Goal: Information Seeking & Learning: Learn about a topic

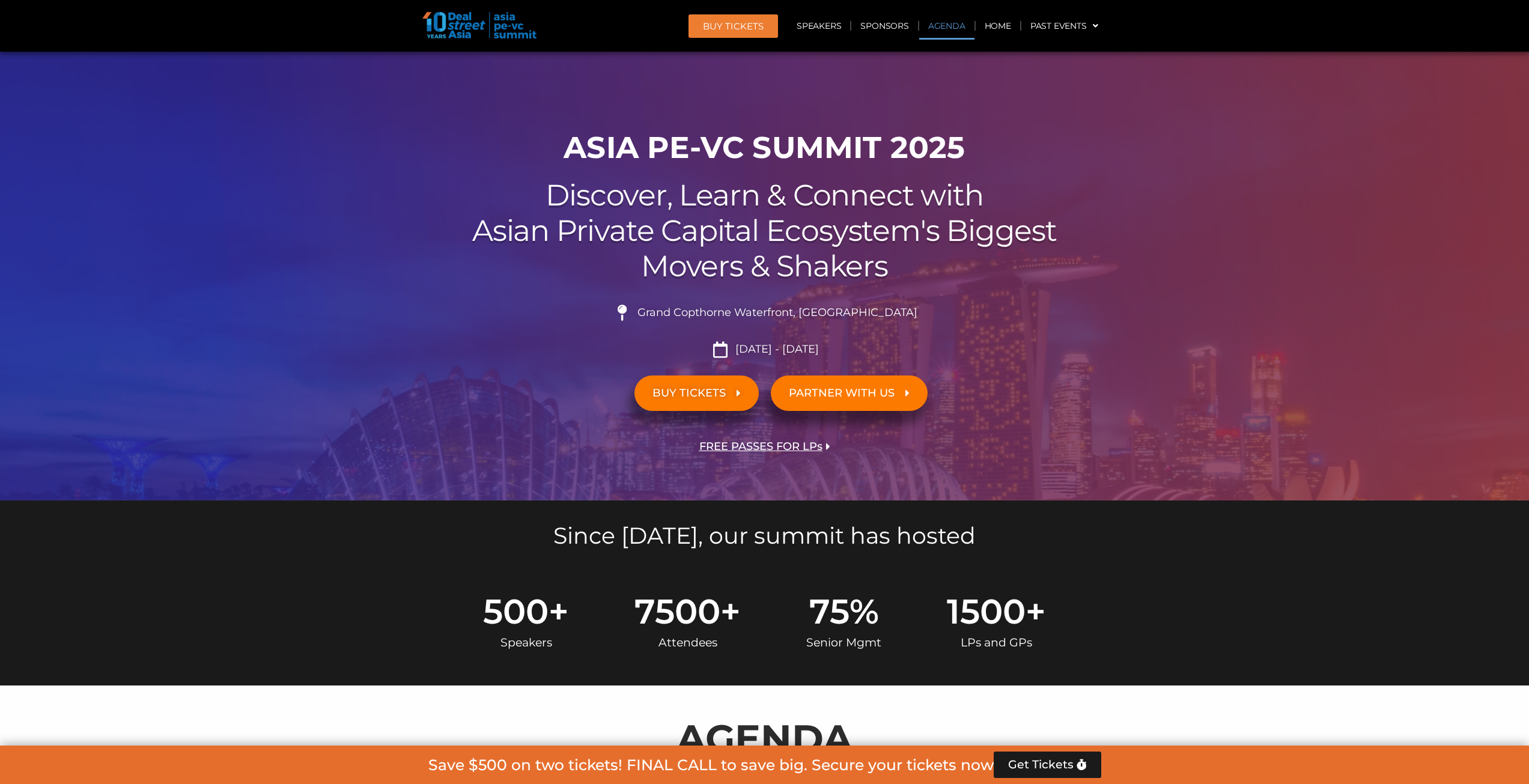
scroll to position [541, 0]
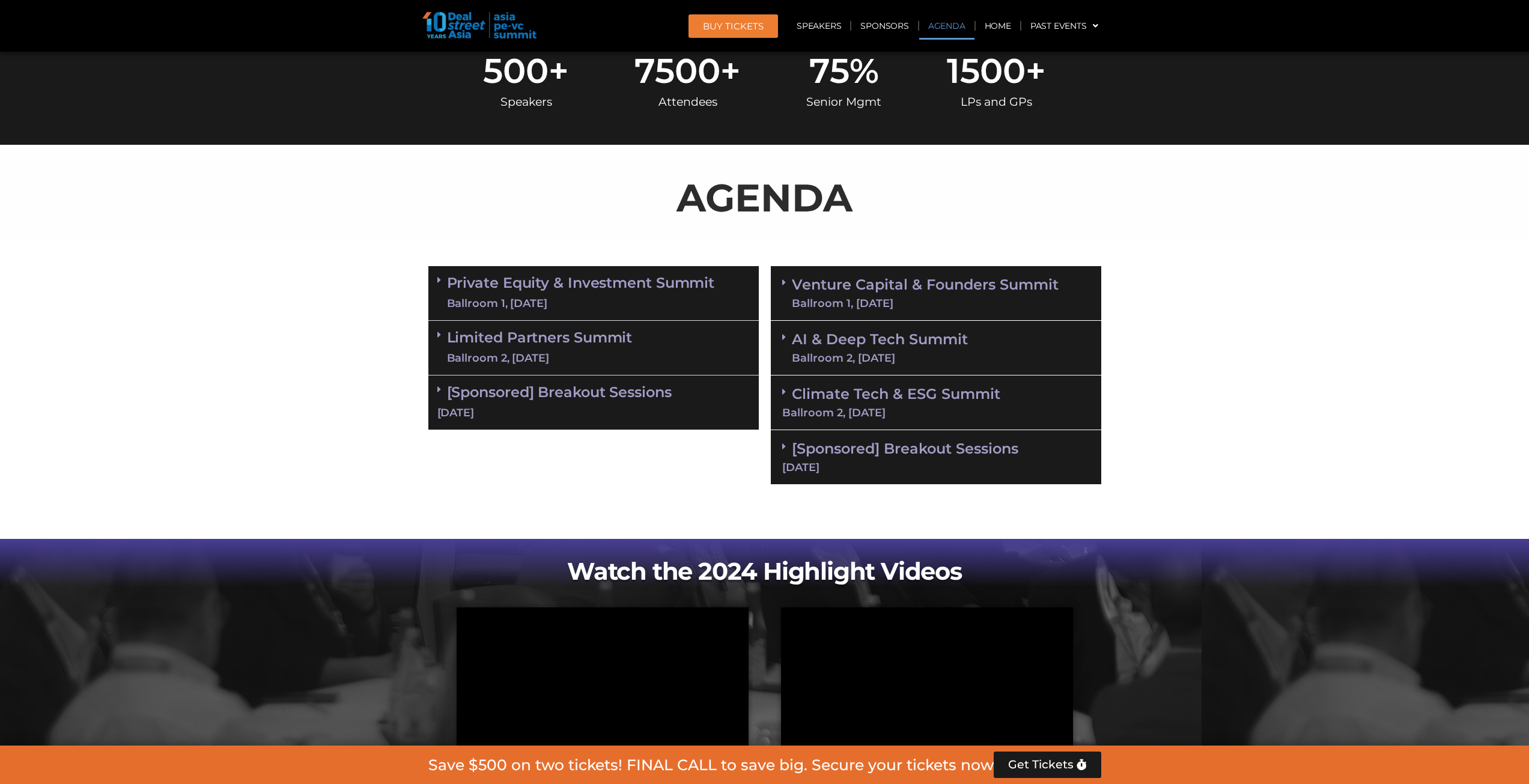
click at [835, 343] on link "AI & Deep Tech Summit Ballroom 2, [DATE]" at bounding box center [880, 348] width 176 height 31
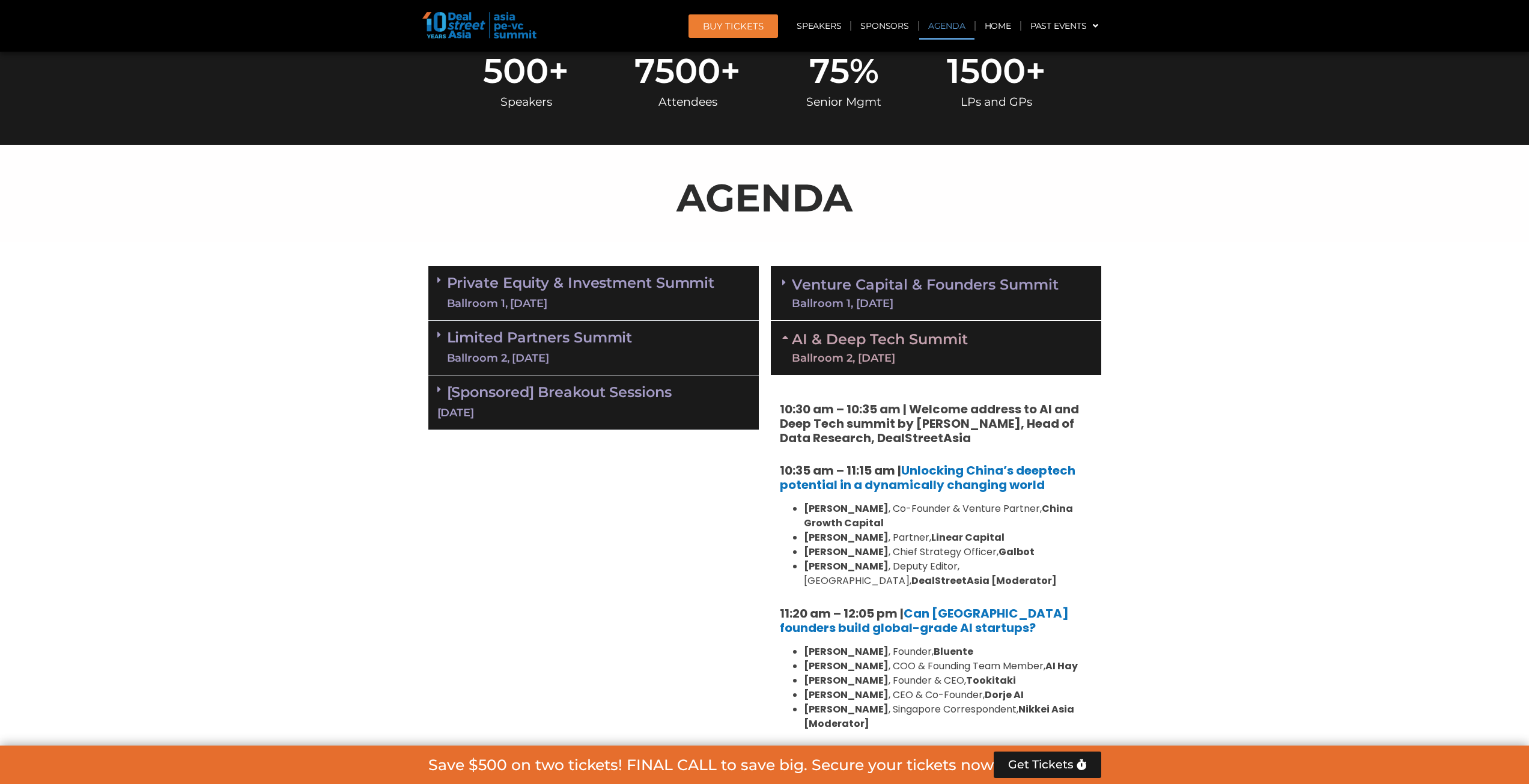
scroll to position [721, 0]
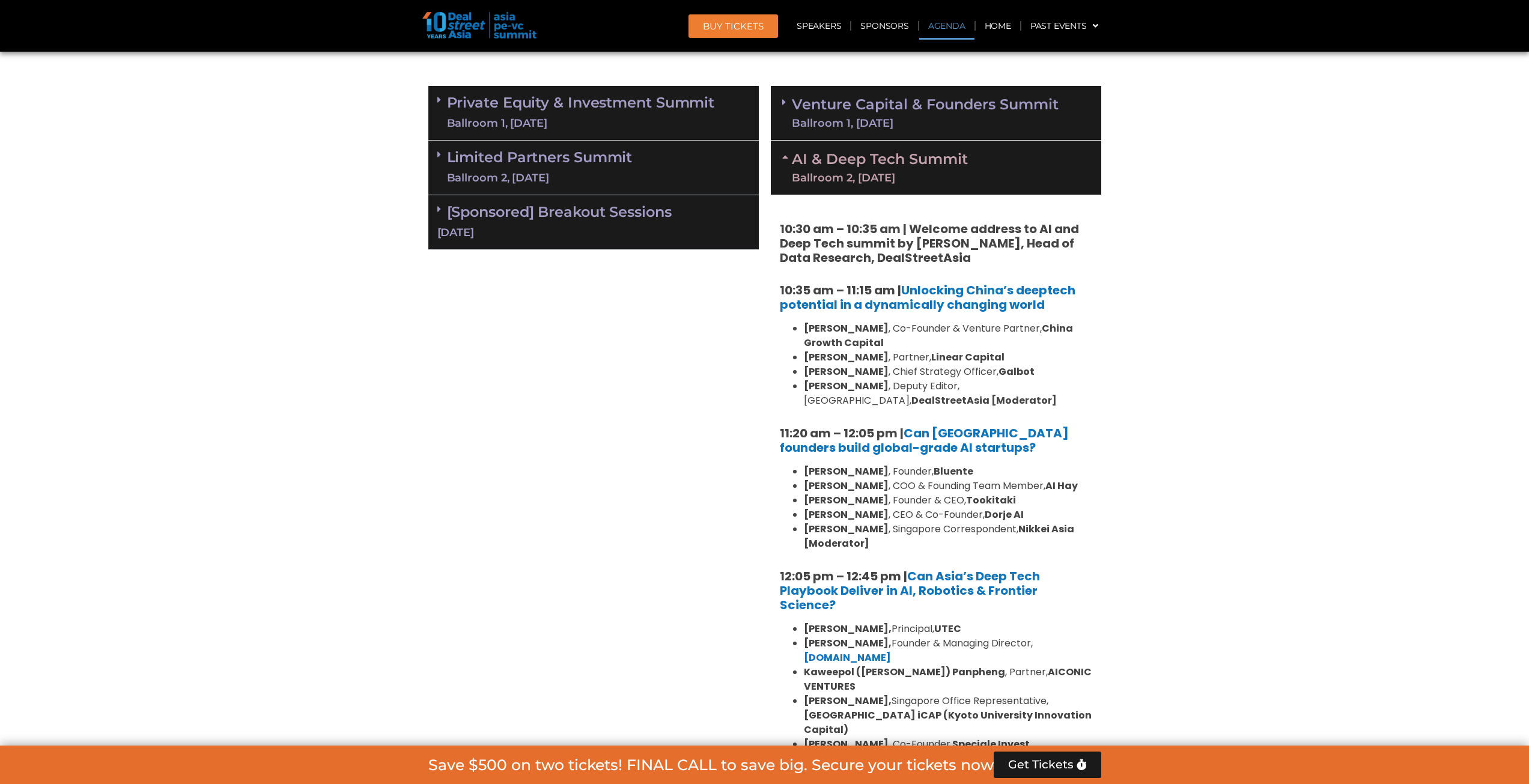
click at [871, 115] on link "Venture Capital & Founders​ Summit Ballroom 1, 11 Sept" at bounding box center [925, 113] width 267 height 31
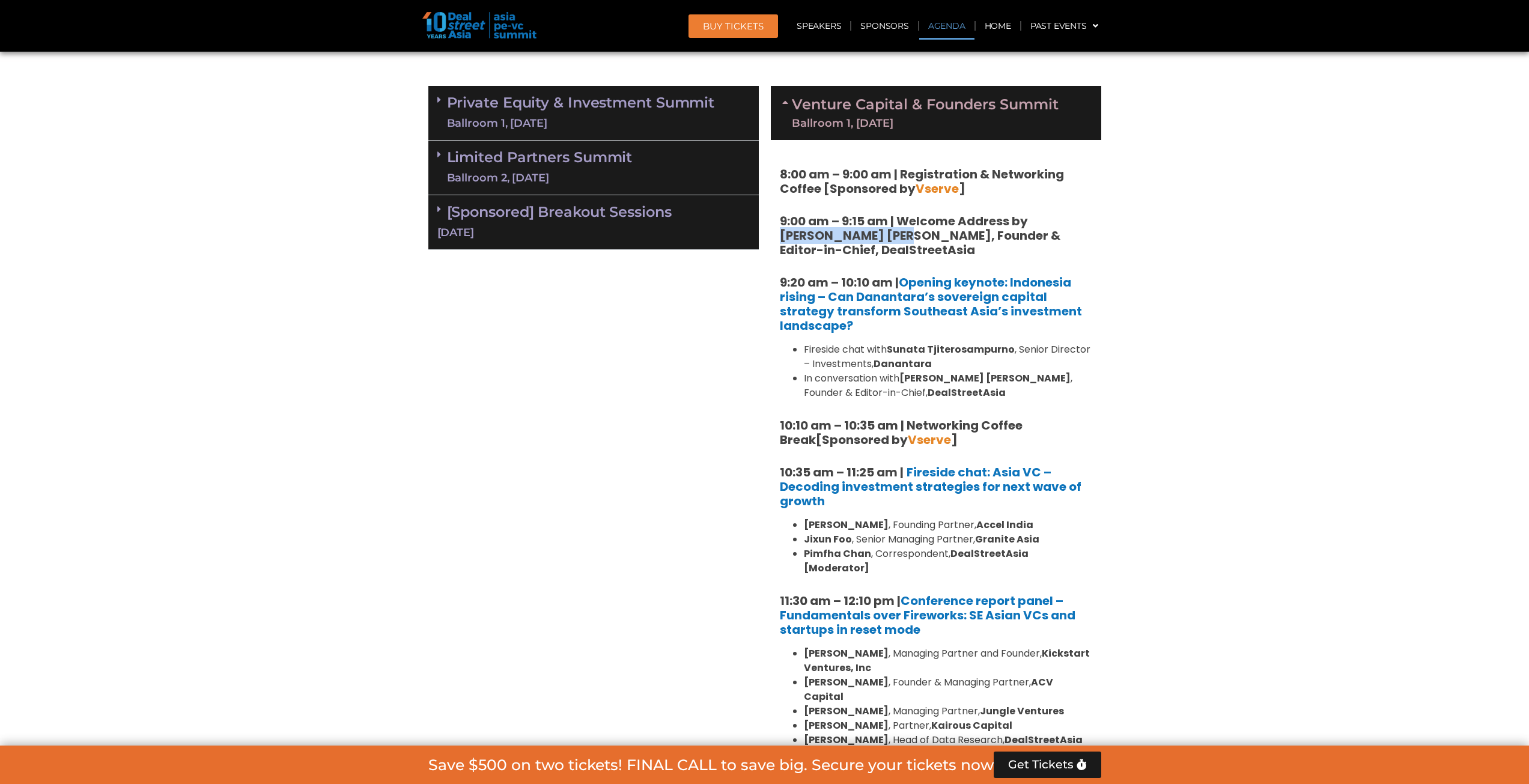
drag, startPoint x: 1026, startPoint y: 219, endPoint x: 865, endPoint y: 233, distance: 161.6
click at [865, 233] on strong "9:00 am – 9:15 am | Welcome Address by [PERSON_NAME] [PERSON_NAME], Founder & E…" at bounding box center [920, 236] width 280 height 45
copy strong "[PERSON_NAME] [PERSON_NAME]"
click at [841, 274] on strong "9:20 am – 10:10 am | Opening keynote: Indonesia rising – Can Danantara’s sovere…" at bounding box center [931, 304] width 302 height 60
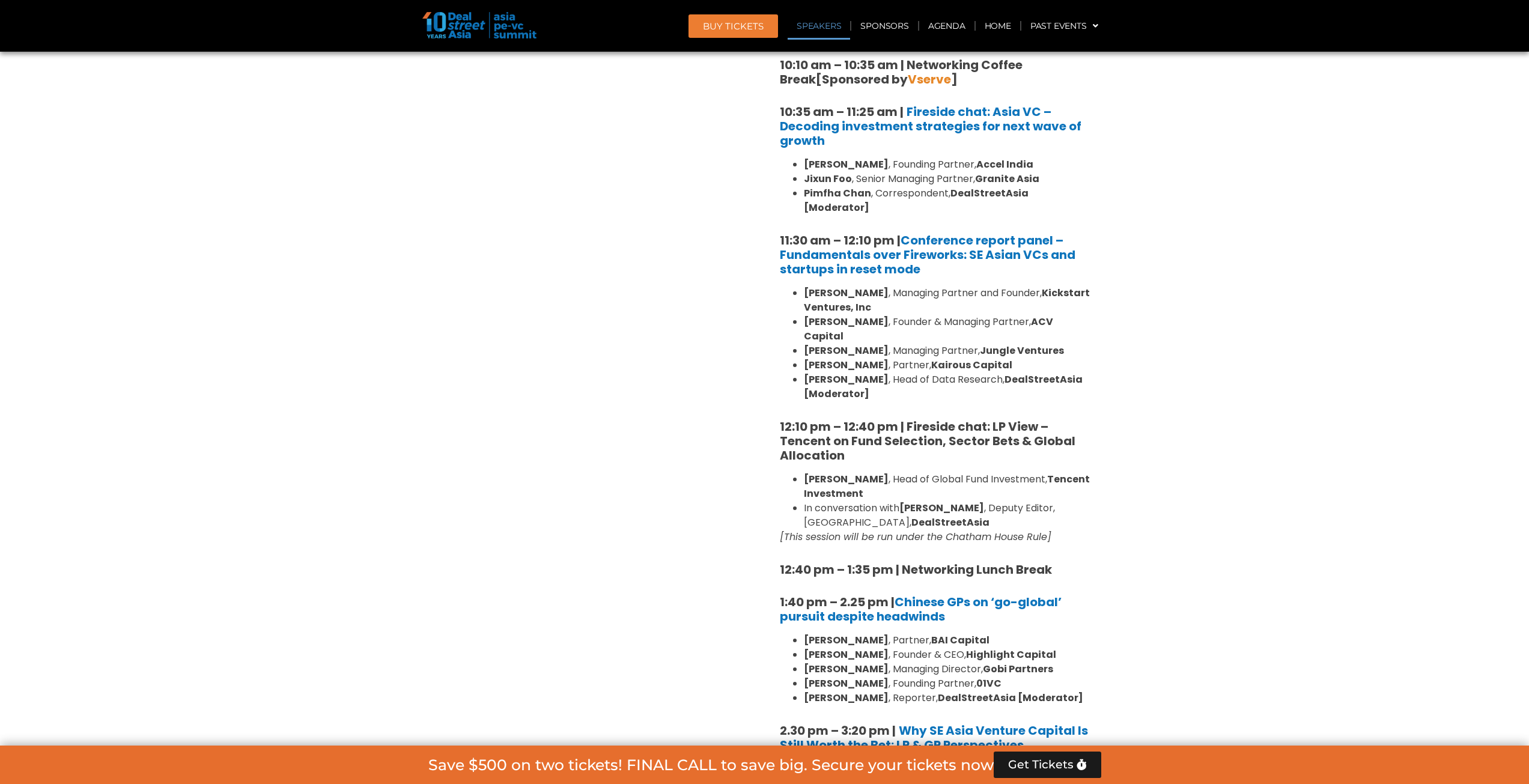
scroll to position [541, 0]
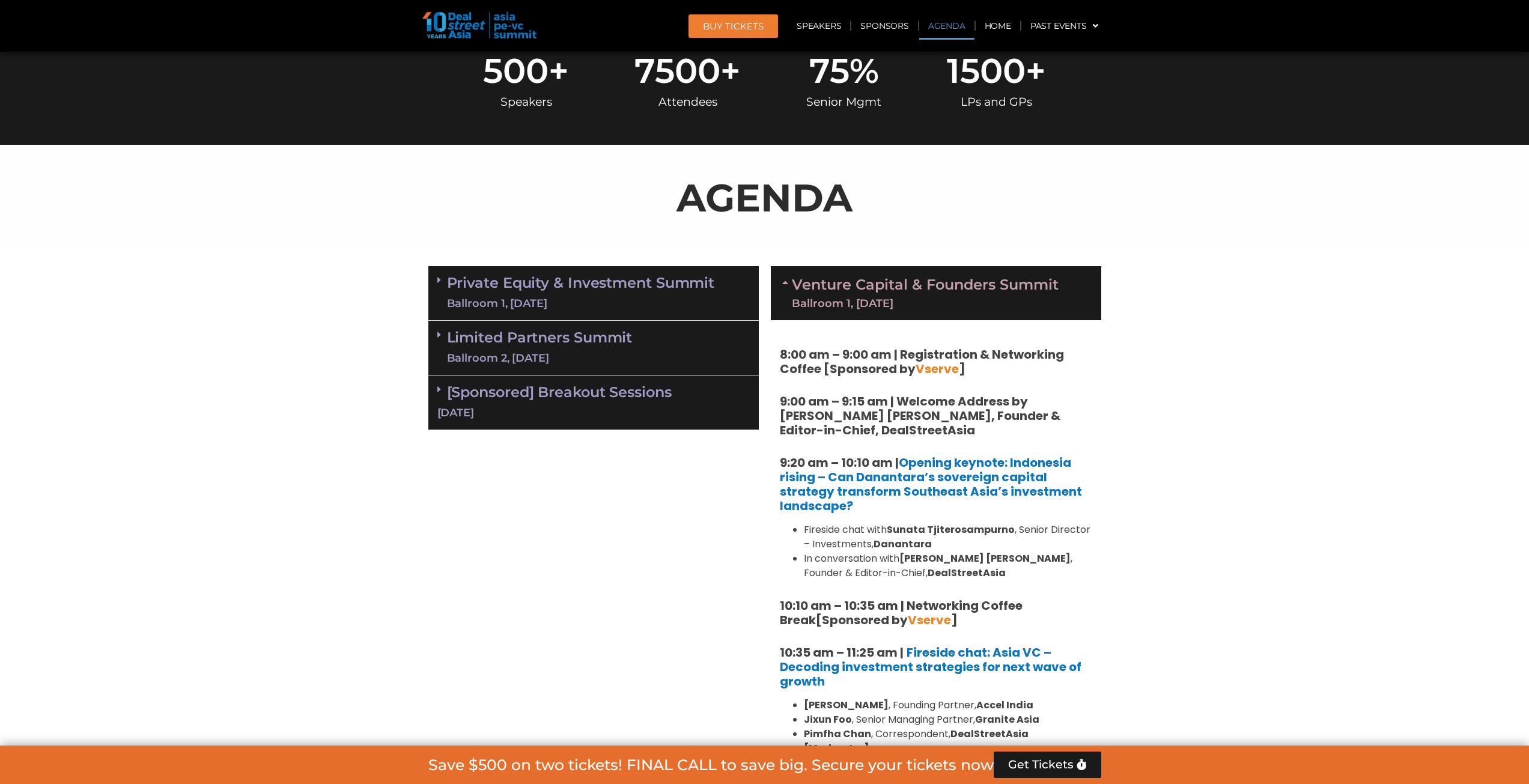
click at [786, 282] on icon at bounding box center [787, 282] width 10 height 10
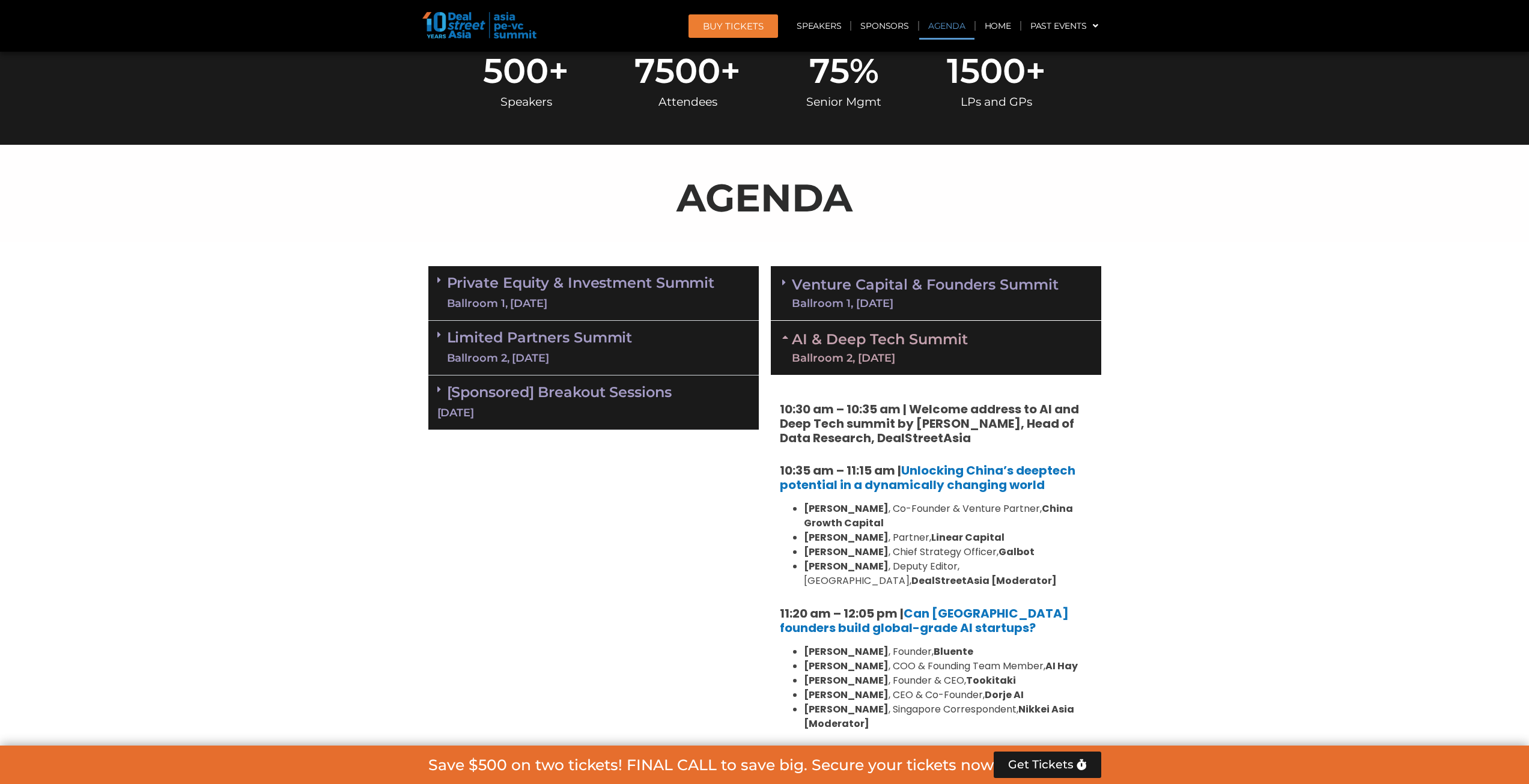
click at [788, 337] on icon at bounding box center [787, 337] width 10 height 10
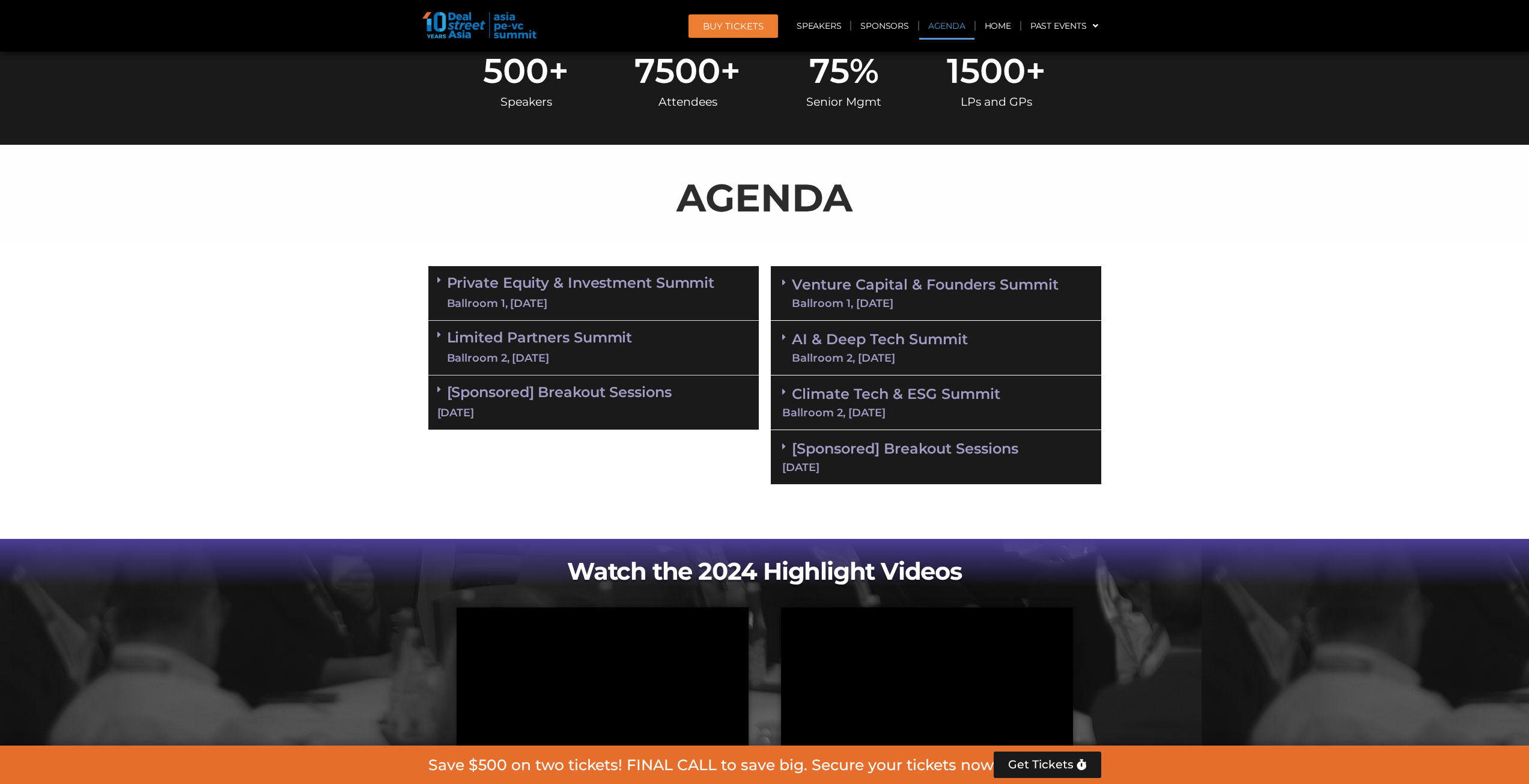
click at [785, 338] on icon at bounding box center [783, 337] width 4 height 10
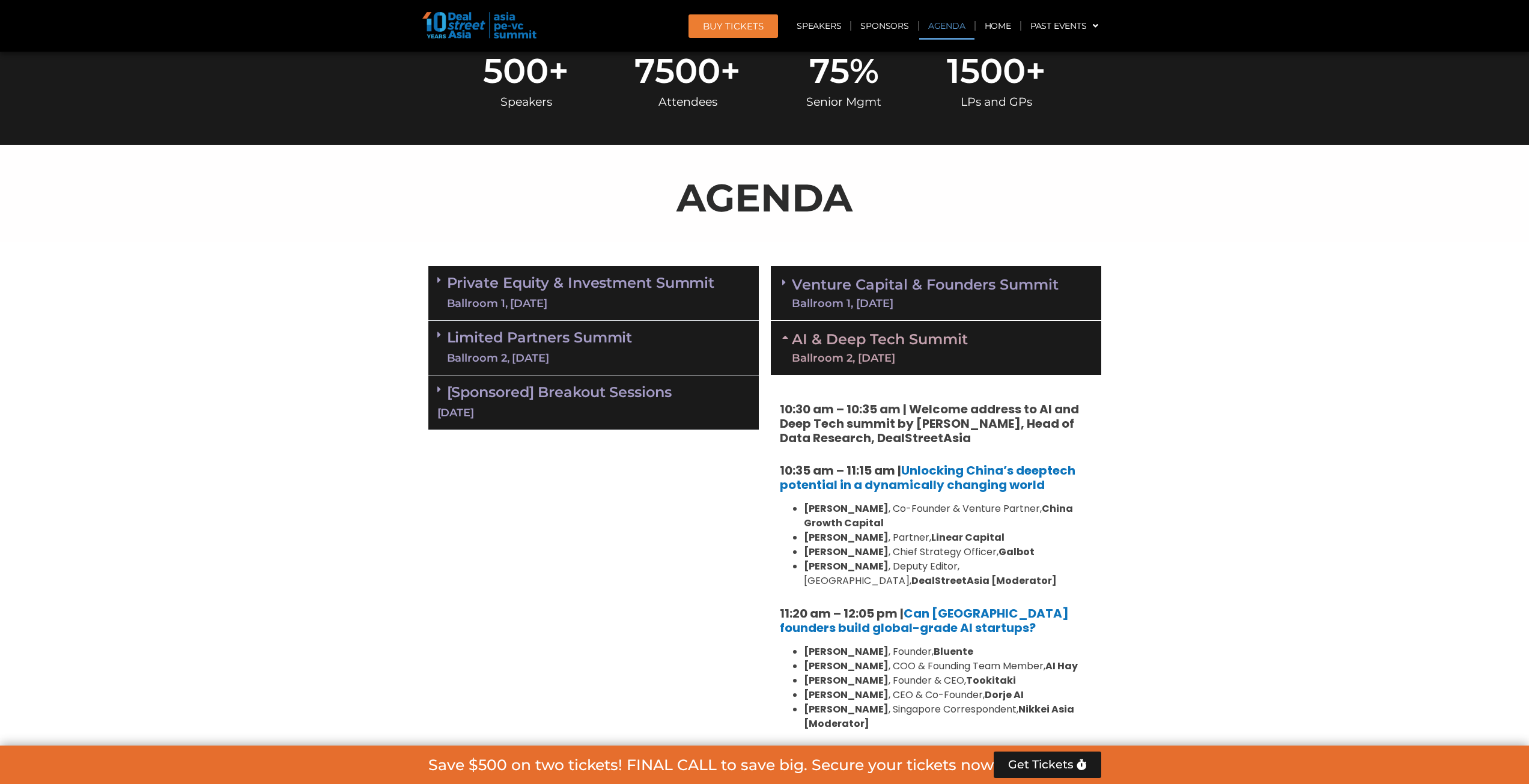
click at [798, 340] on link "AI & Deep Tech Summit Ballroom 2, [DATE]" at bounding box center [880, 348] width 176 height 31
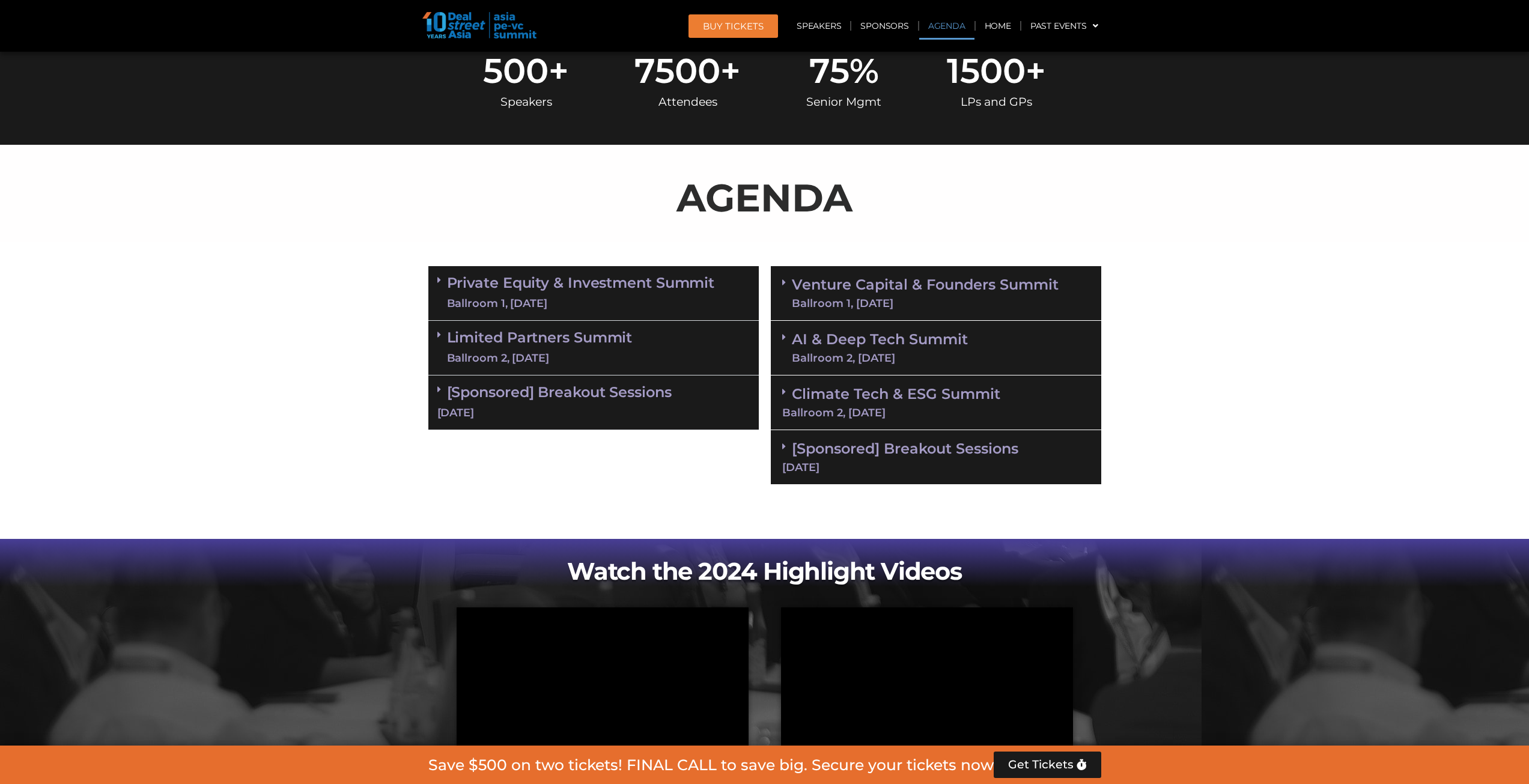
click at [851, 288] on link "Venture Capital & Founders​ Summit Ballroom 1, 11 Sept" at bounding box center [925, 293] width 267 height 31
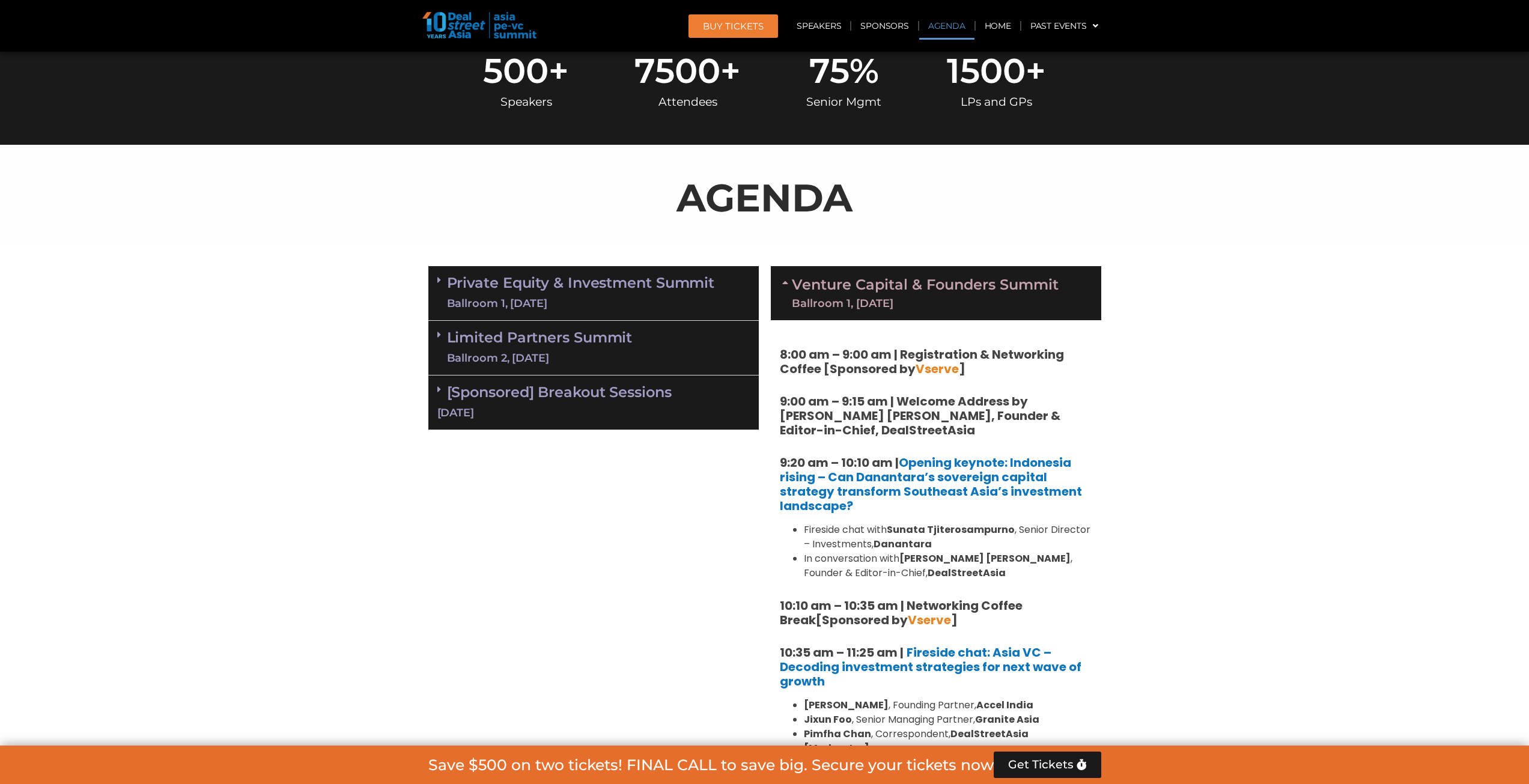
scroll to position [721, 0]
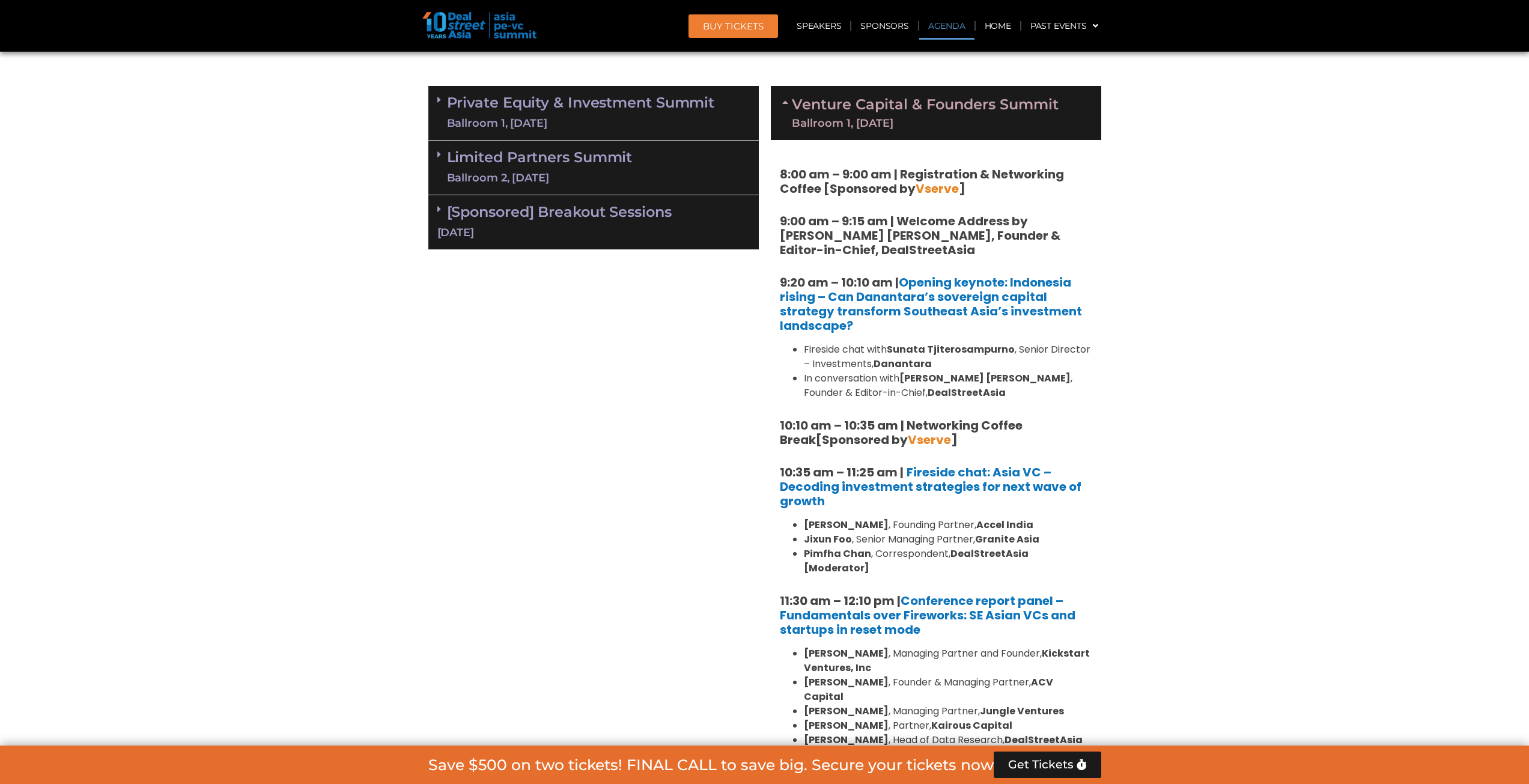
click at [843, 111] on link "Venture Capital & Founders​ Summit Ballroom 1, 11 Sept" at bounding box center [925, 113] width 267 height 31
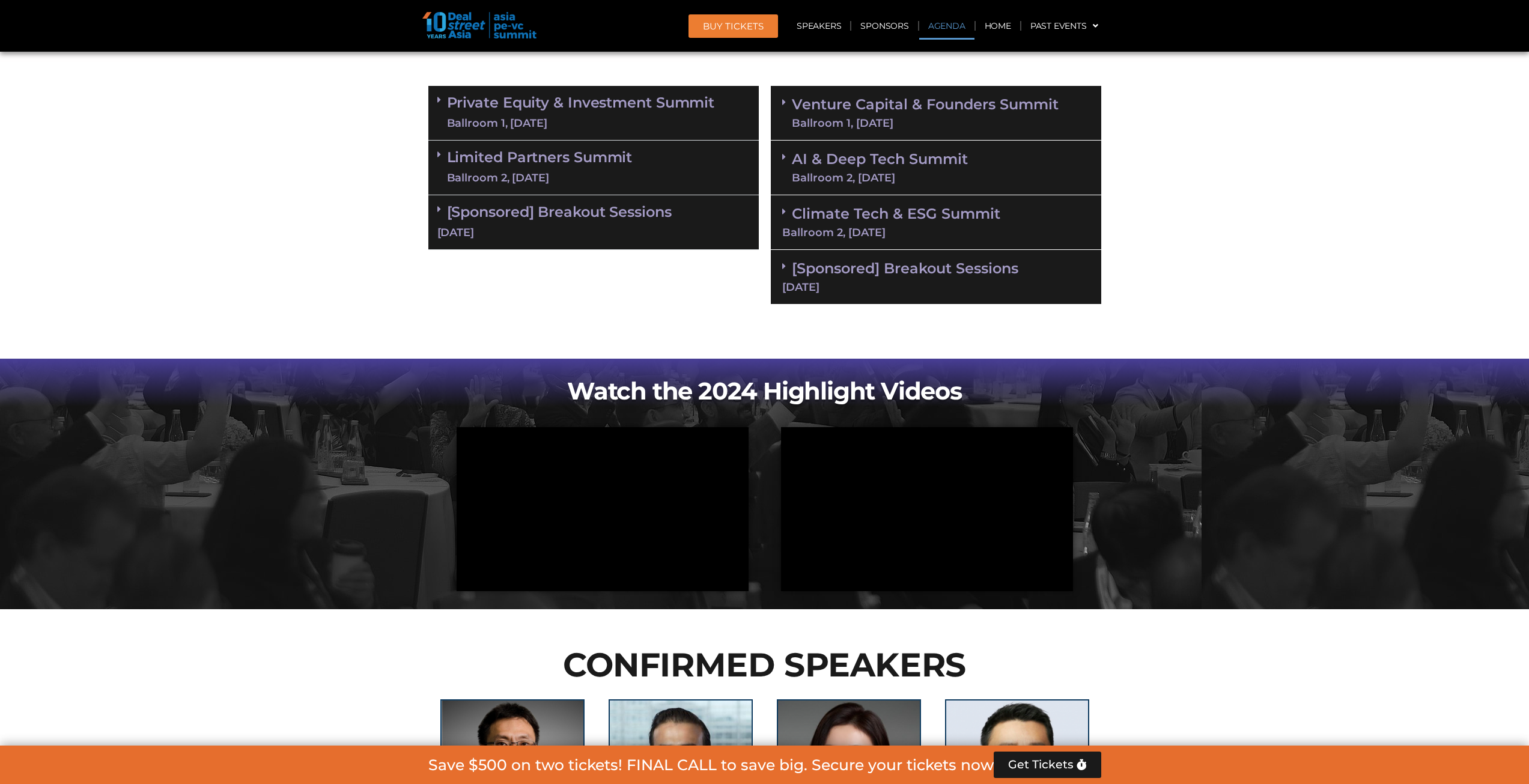
click at [900, 162] on link "AI & Deep Tech Summit Ballroom 2, [DATE]" at bounding box center [880, 167] width 176 height 31
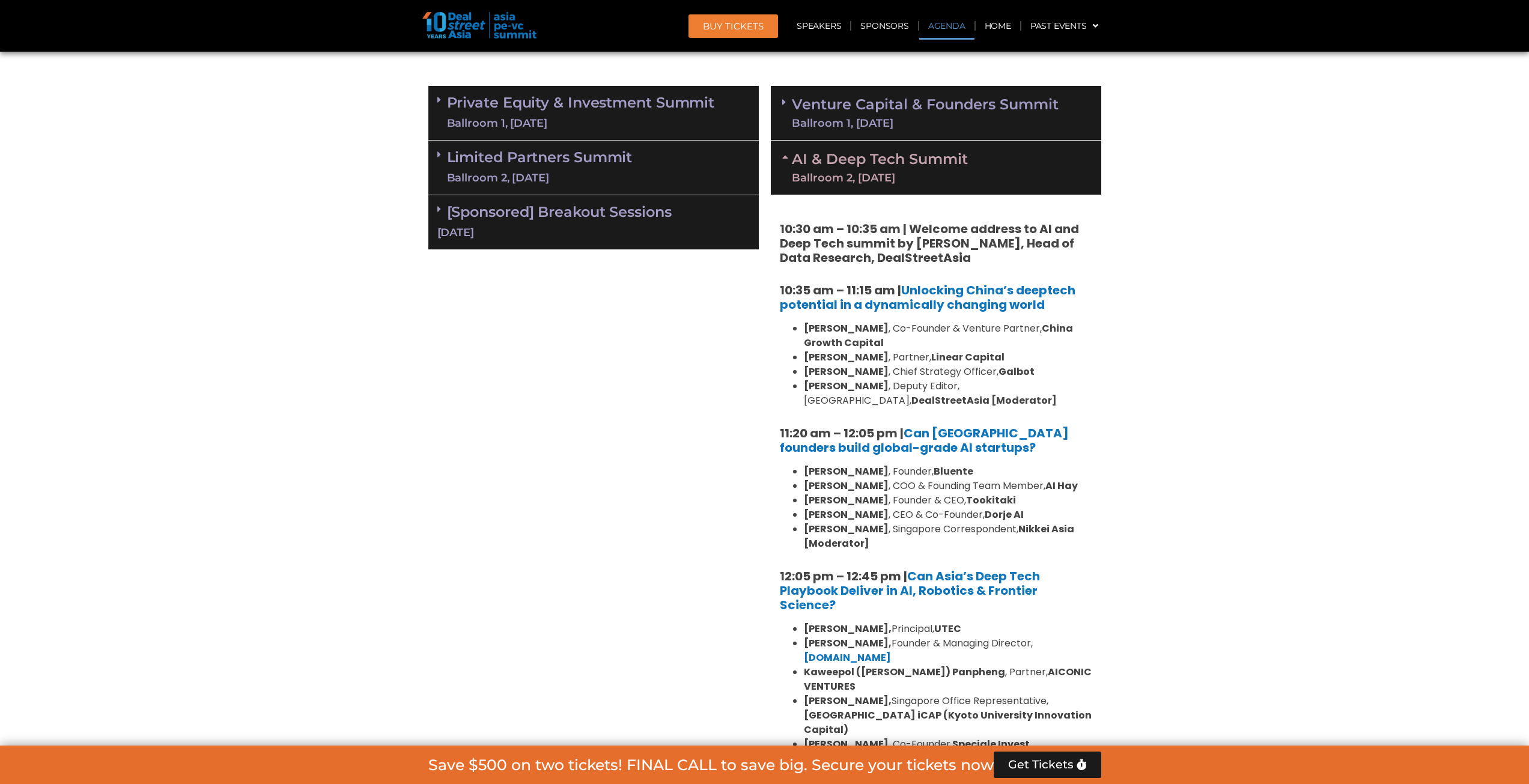
click at [871, 158] on link "AI & Deep Tech Summit Ballroom 2, [DATE]" at bounding box center [880, 167] width 176 height 31
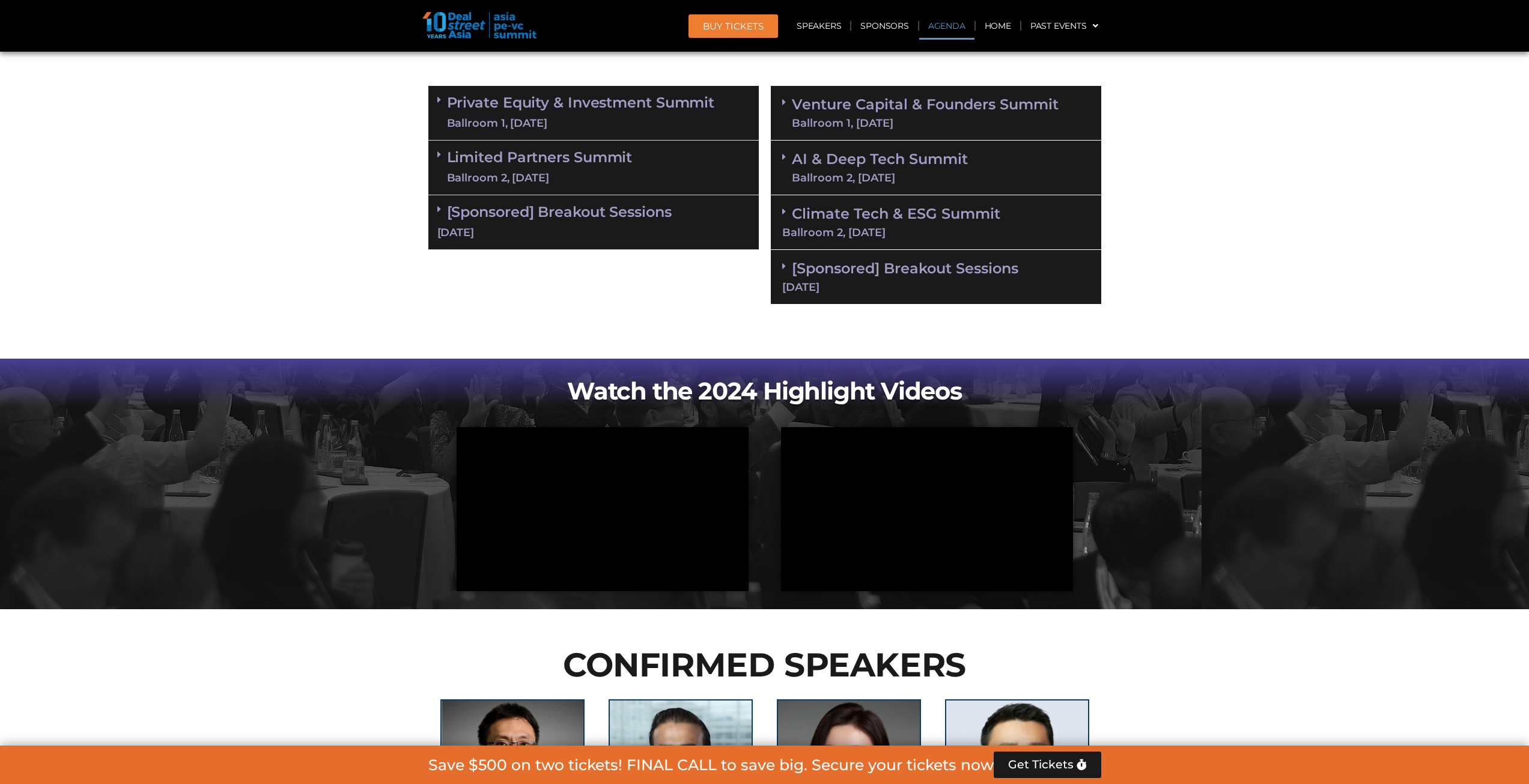
click at [874, 221] on link "Climate Tech & ESG Summit Ballroom 2, 11 Sept" at bounding box center [936, 221] width 308 height 33
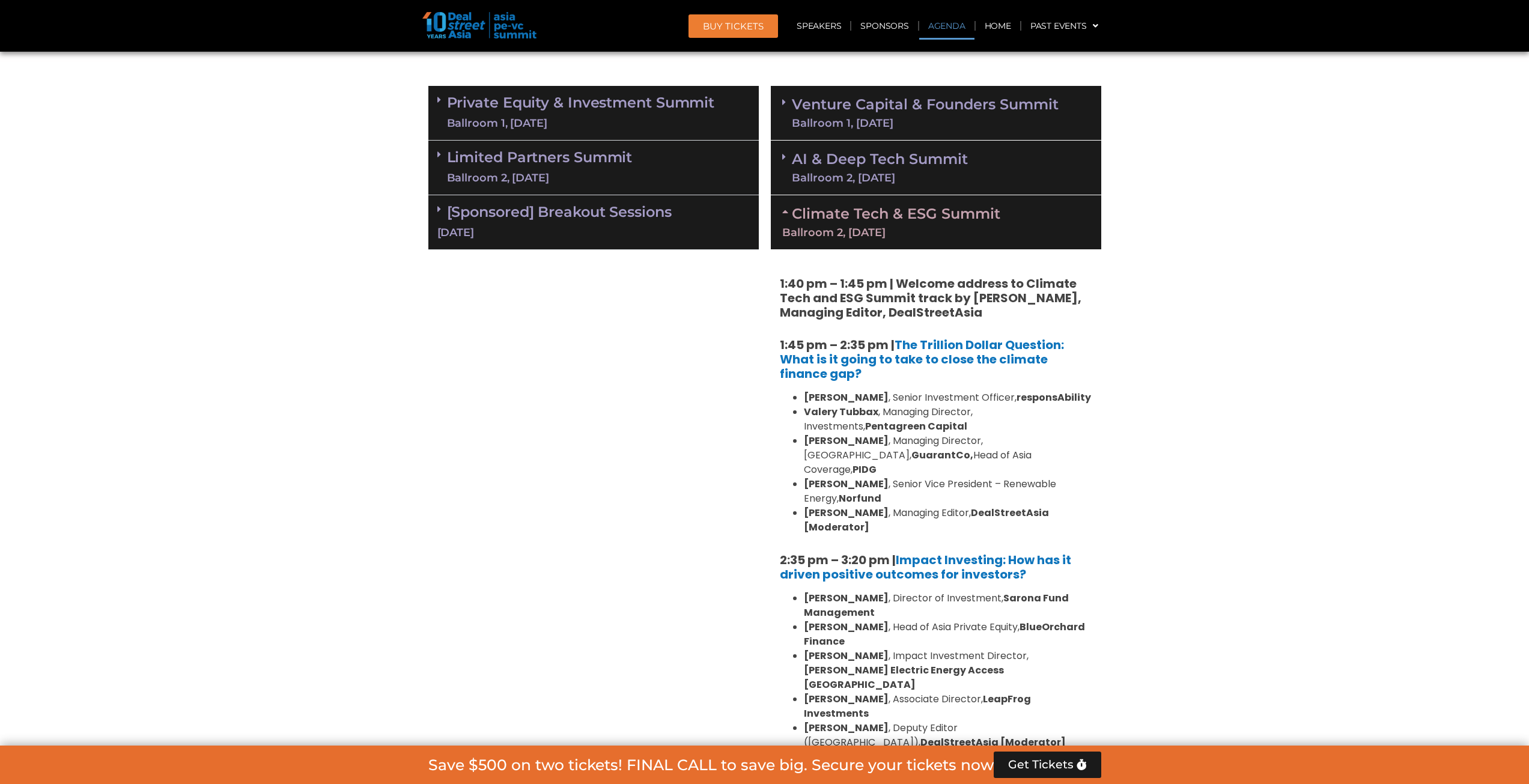
click at [873, 106] on link "Venture Capital & Founders​ Summit Ballroom 1, 11 Sept" at bounding box center [925, 113] width 267 height 31
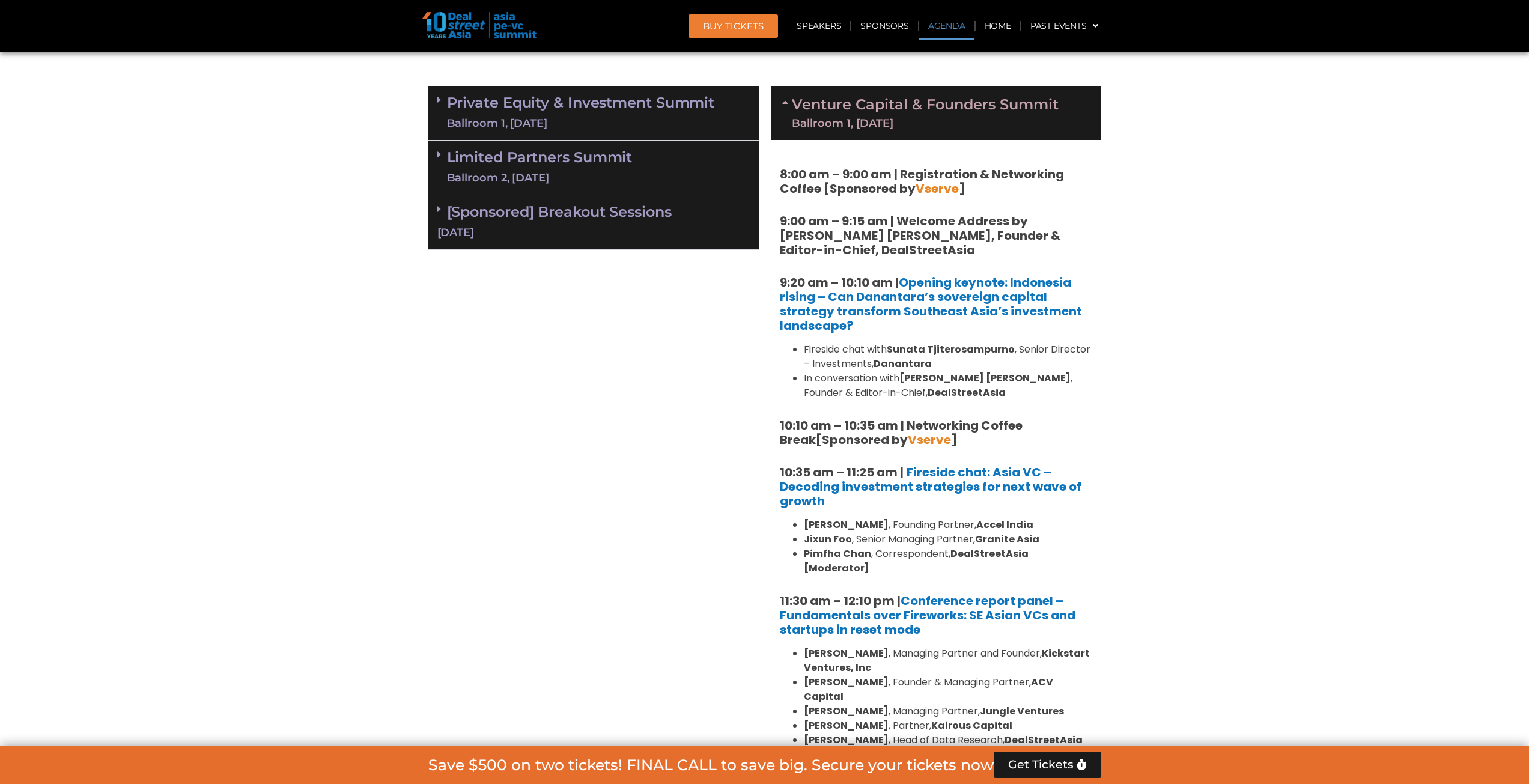
click at [876, 109] on link "Venture Capital & Founders​ Summit Ballroom 1, 11 Sept" at bounding box center [925, 113] width 267 height 31
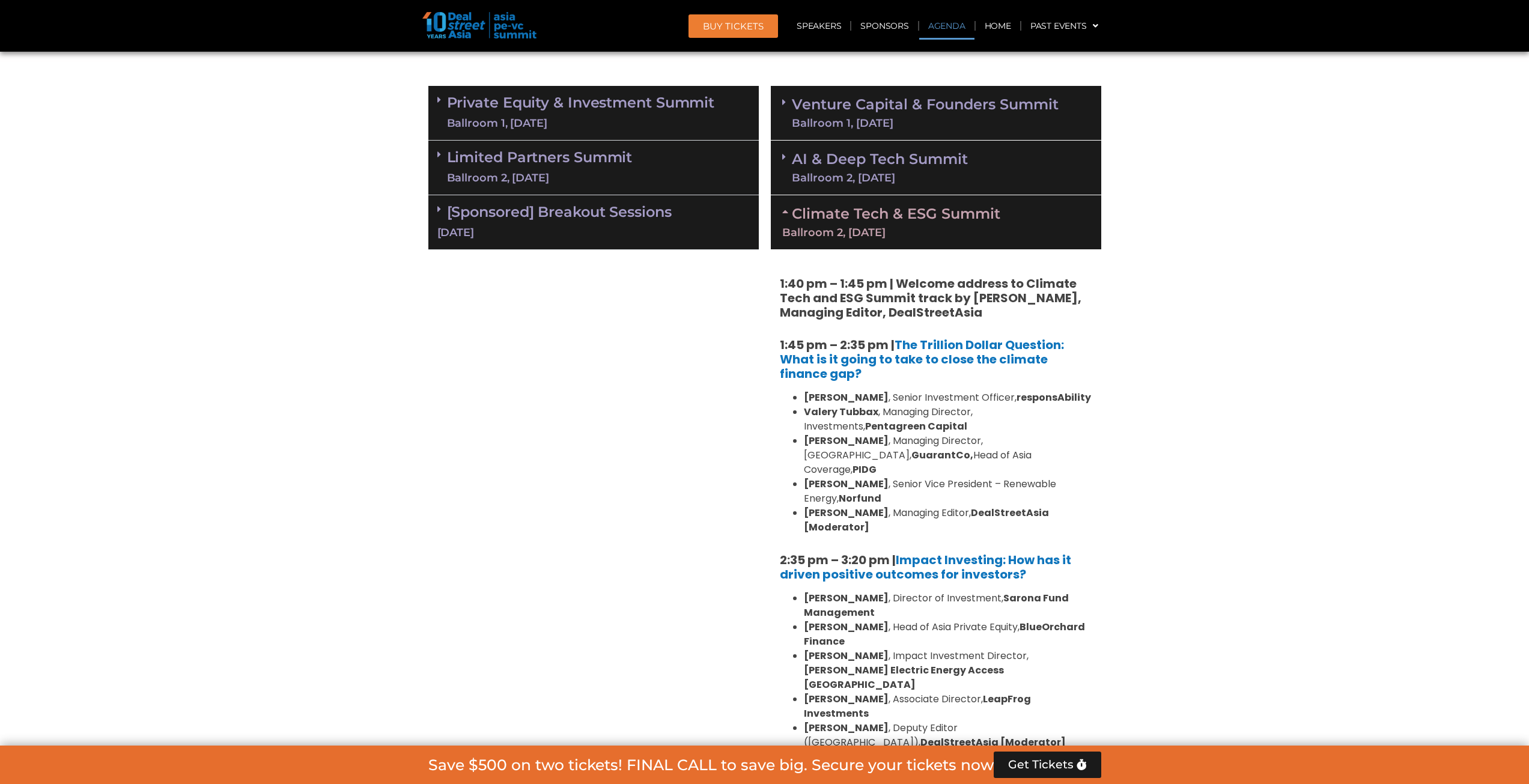
click at [821, 164] on link "AI & Deep Tech Summit Ballroom 2, [DATE]" at bounding box center [880, 167] width 176 height 31
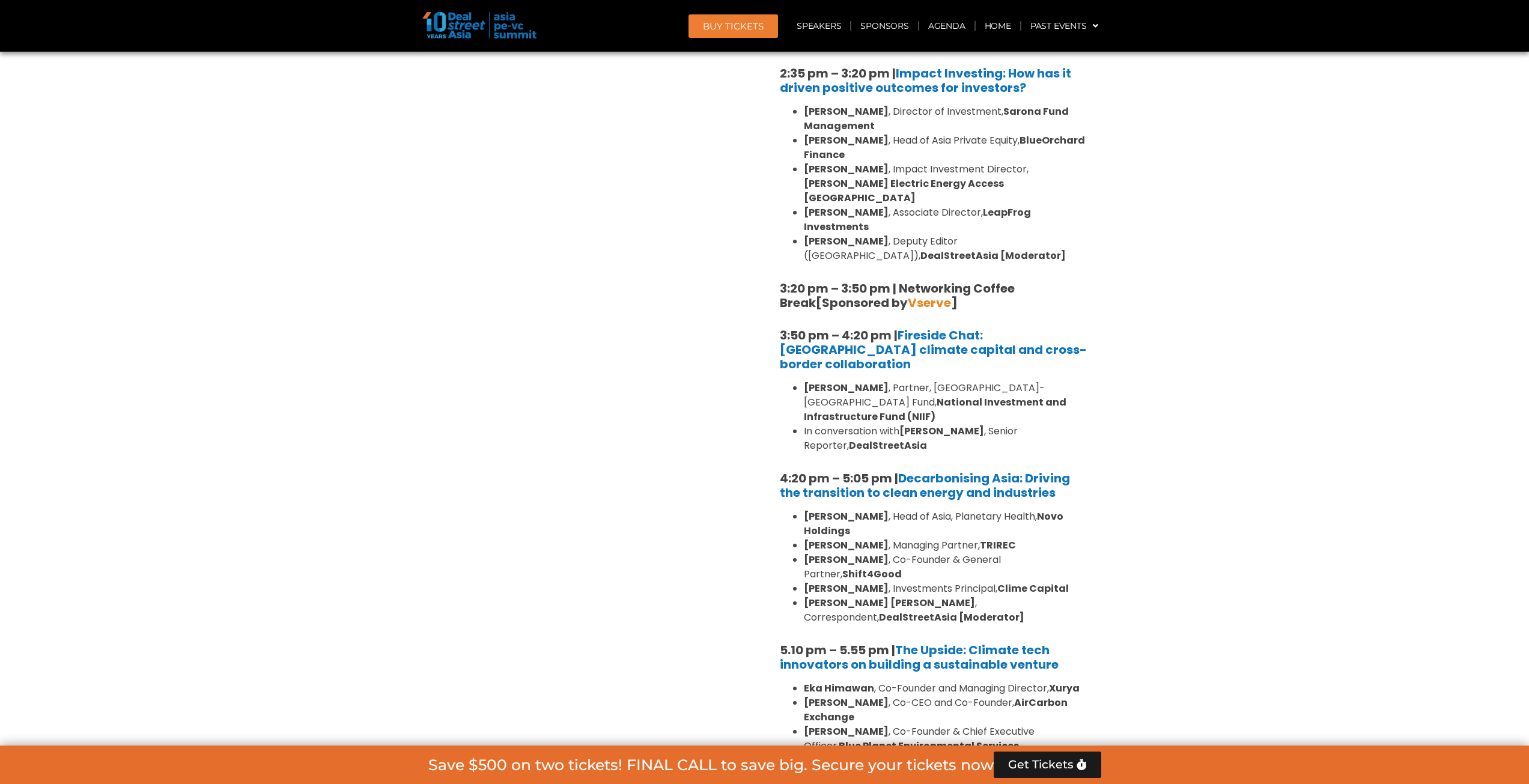
scroll to position [2163, 0]
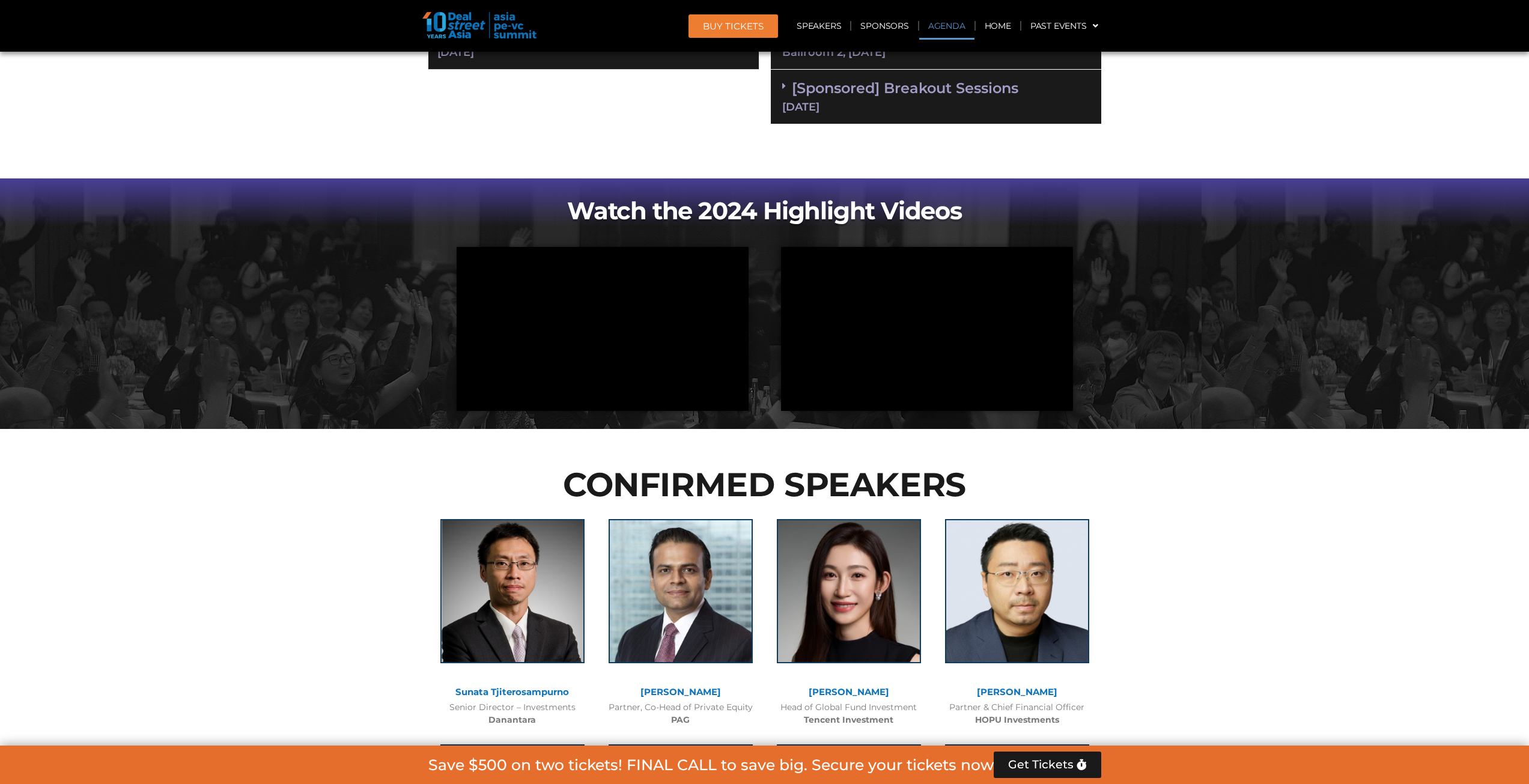
scroll to position [541, 0]
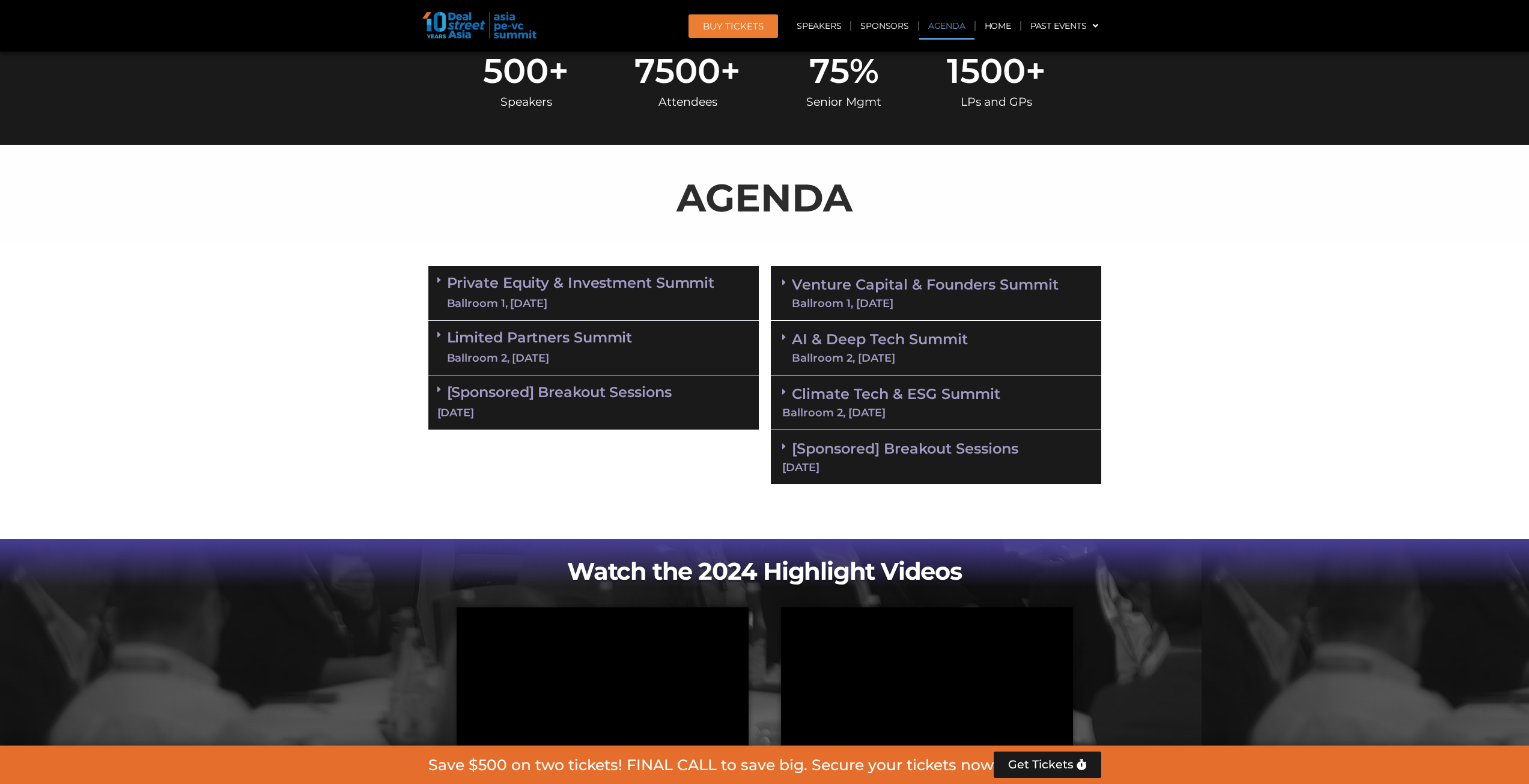
click at [868, 343] on link "AI & Deep Tech Summit Ballroom 2, [DATE]" at bounding box center [880, 348] width 176 height 31
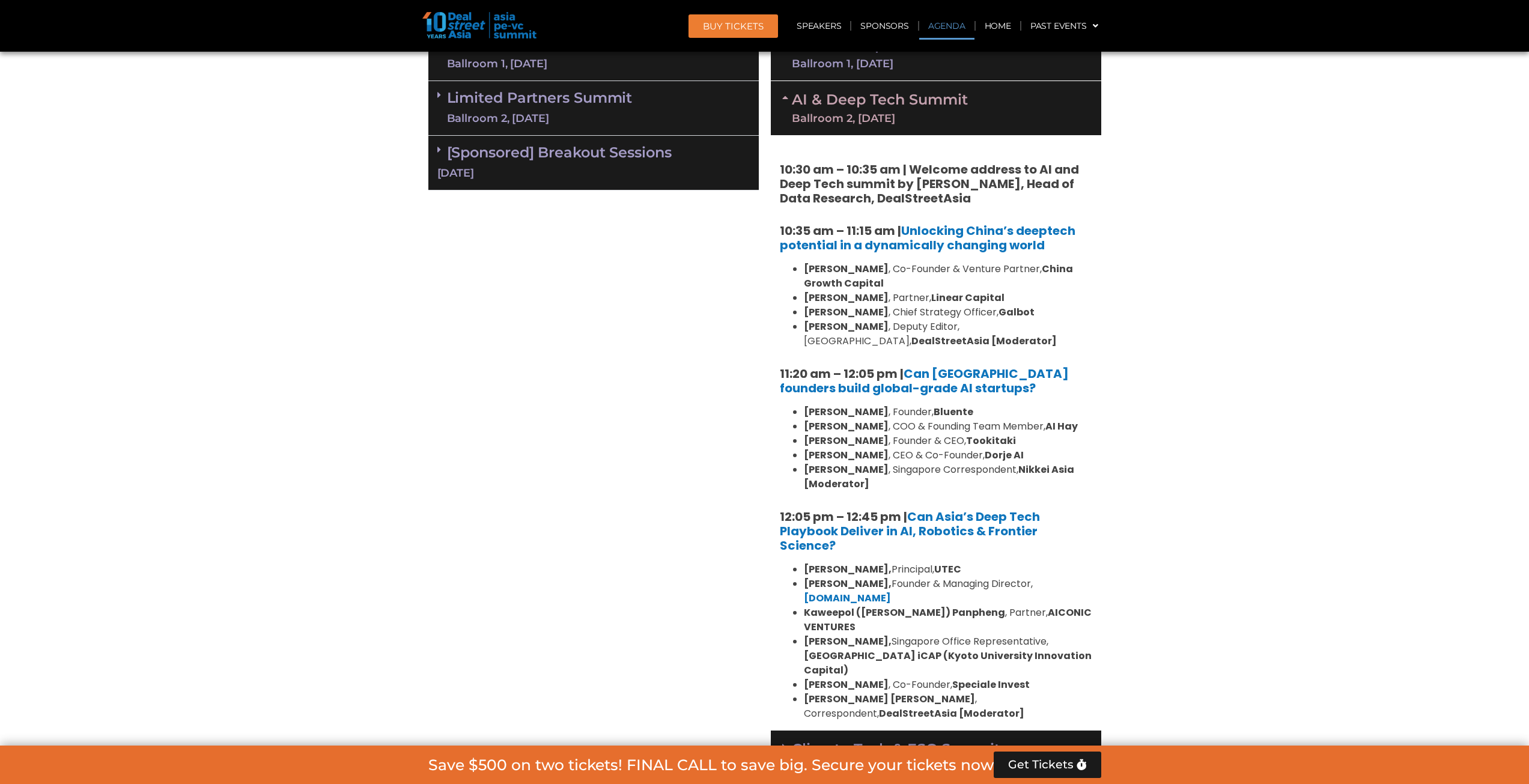
scroll to position [790, 0]
